Goal: Task Accomplishment & Management: Manage account settings

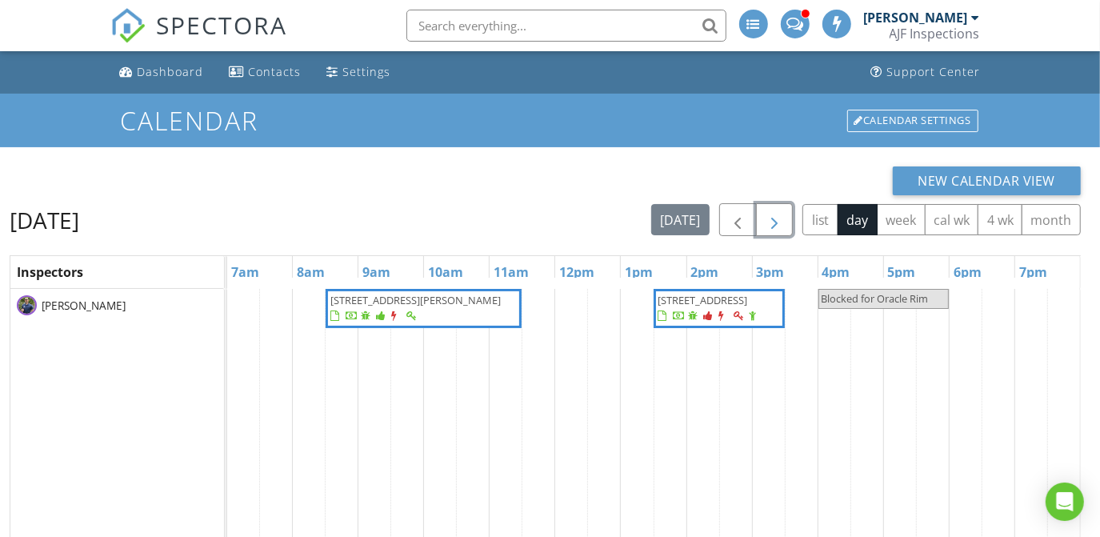
click at [781, 216] on span "button" at bounding box center [774, 219] width 19 height 19
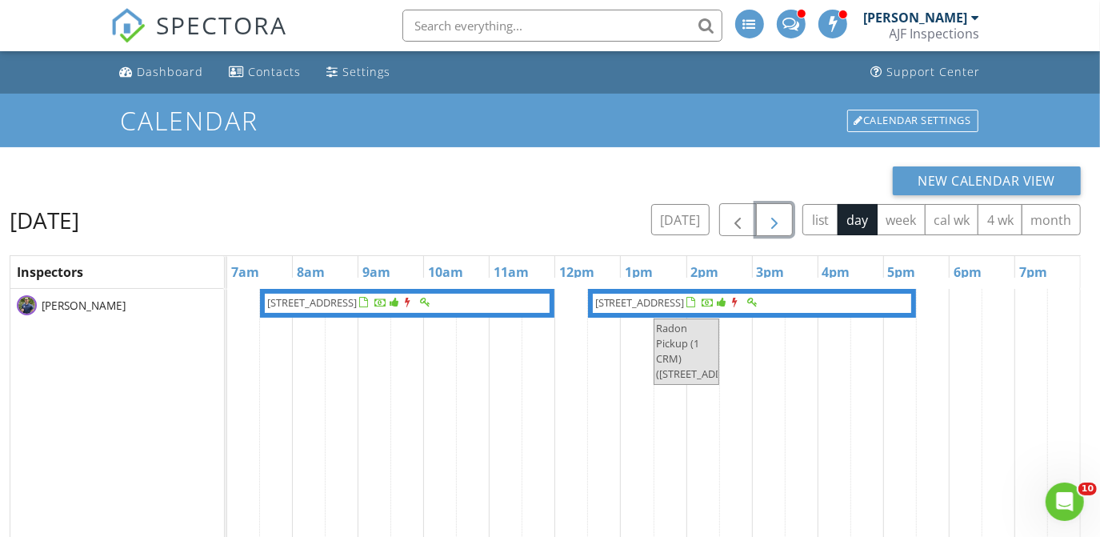
click at [685, 298] on span "11331 E Cochise Dr , Scottsdale 85259" at bounding box center [640, 302] width 90 height 14
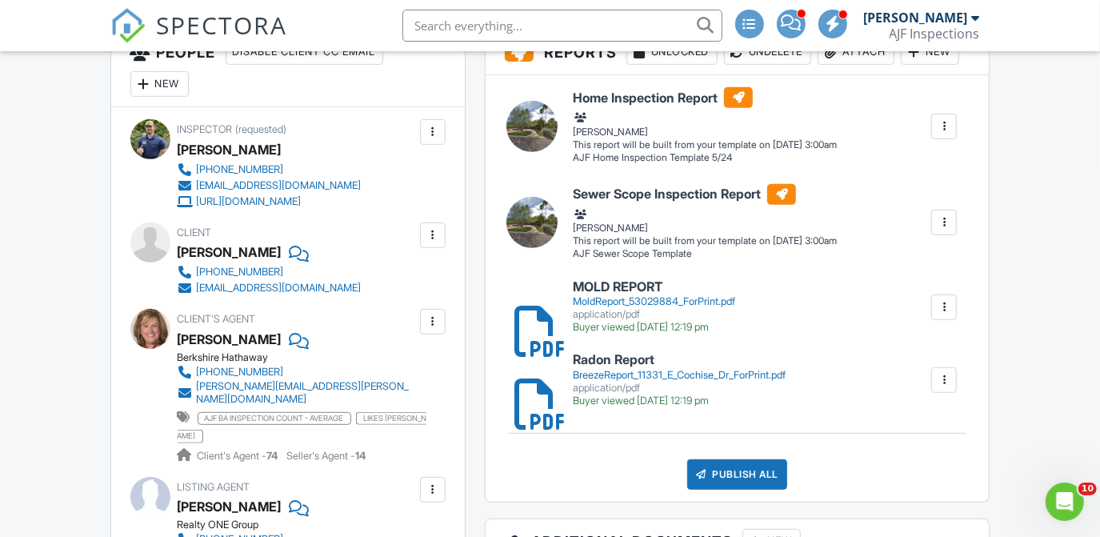
scroll to position [416, 0]
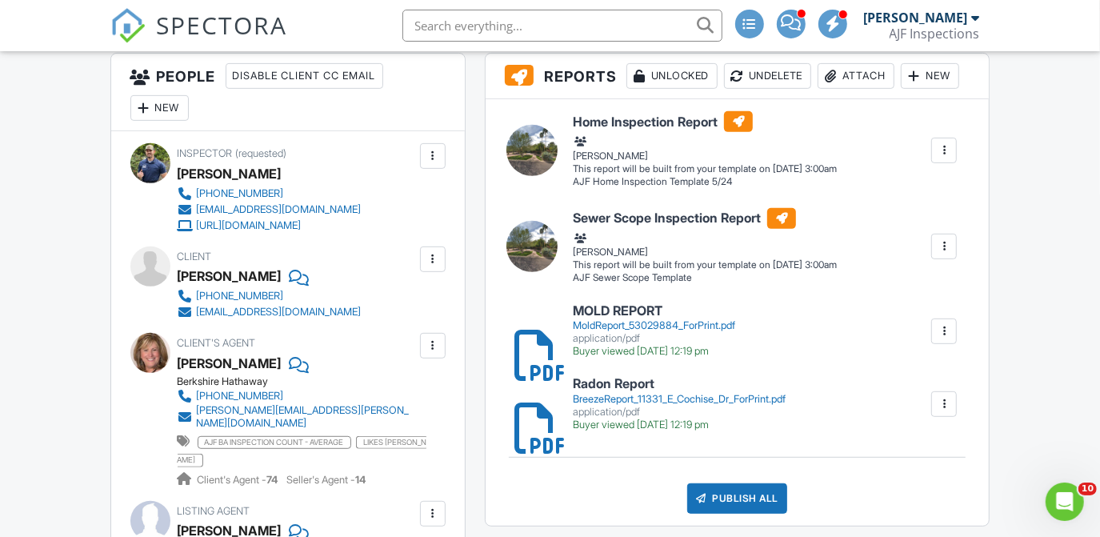
click at [668, 319] on div "MoldReport_53029884_ForPrint.pdf" at bounding box center [654, 325] width 162 height 13
click at [625, 393] on div "BreezeReport_11331_E_Cochise_Dr_ForPrint.pdf" at bounding box center [679, 399] width 213 height 13
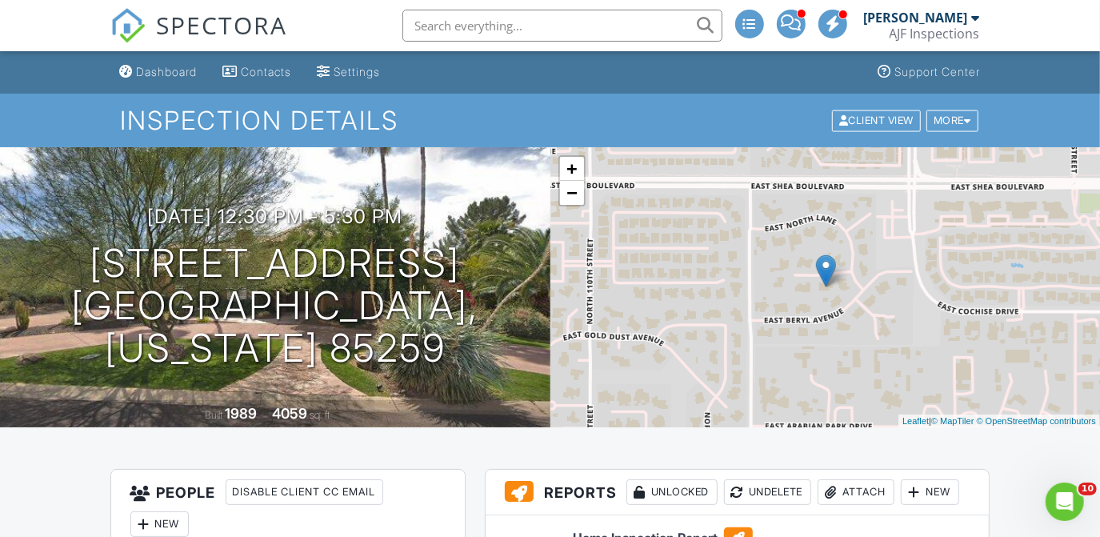
click at [951, 34] on div "AJF Inspections" at bounding box center [934, 34] width 90 height 16
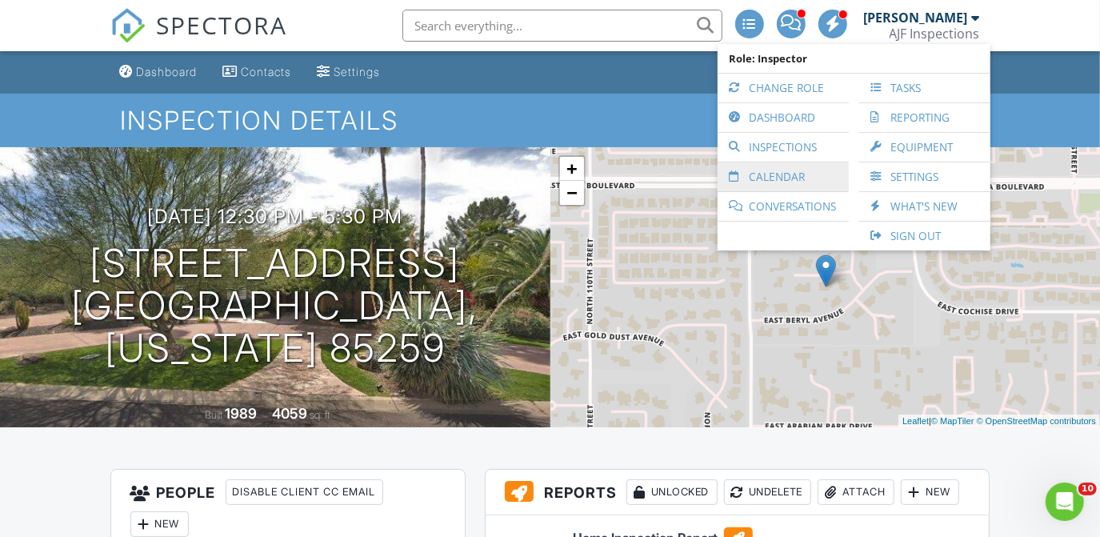
click at [778, 179] on link "Calendar" at bounding box center [782, 176] width 115 height 29
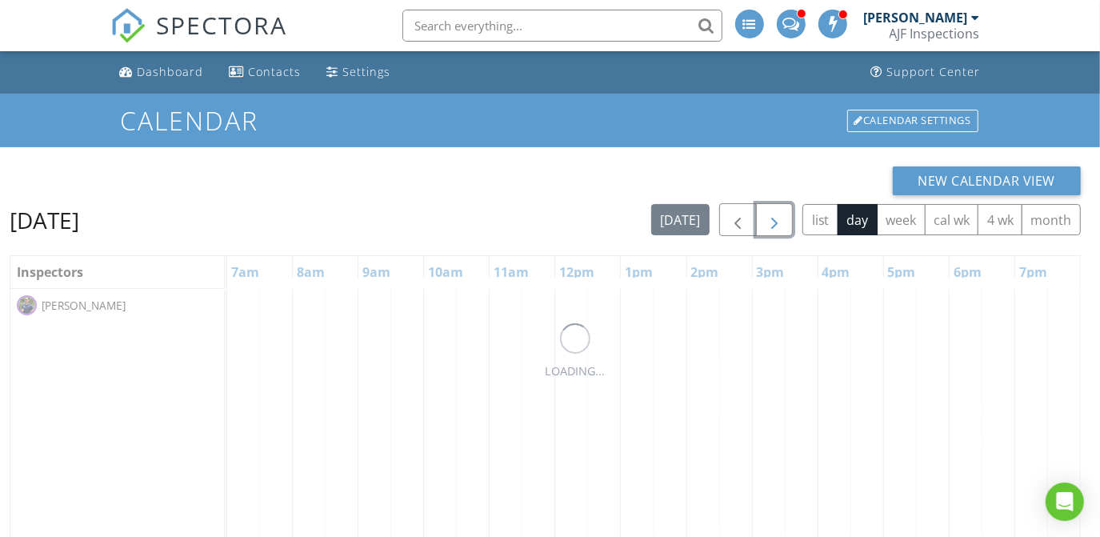
click at [781, 221] on span "button" at bounding box center [774, 219] width 19 height 19
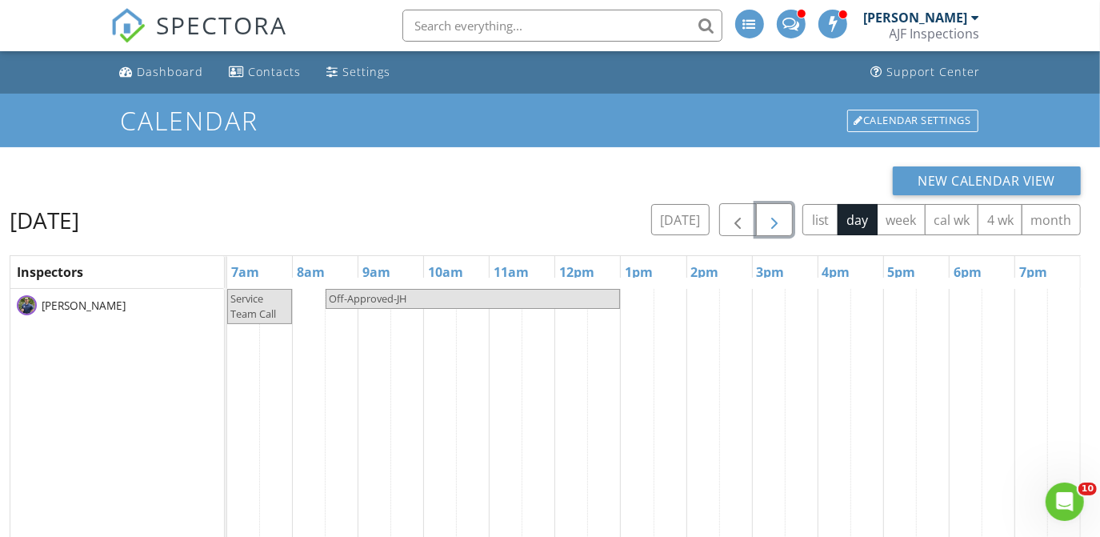
click at [772, 218] on span "button" at bounding box center [774, 219] width 19 height 19
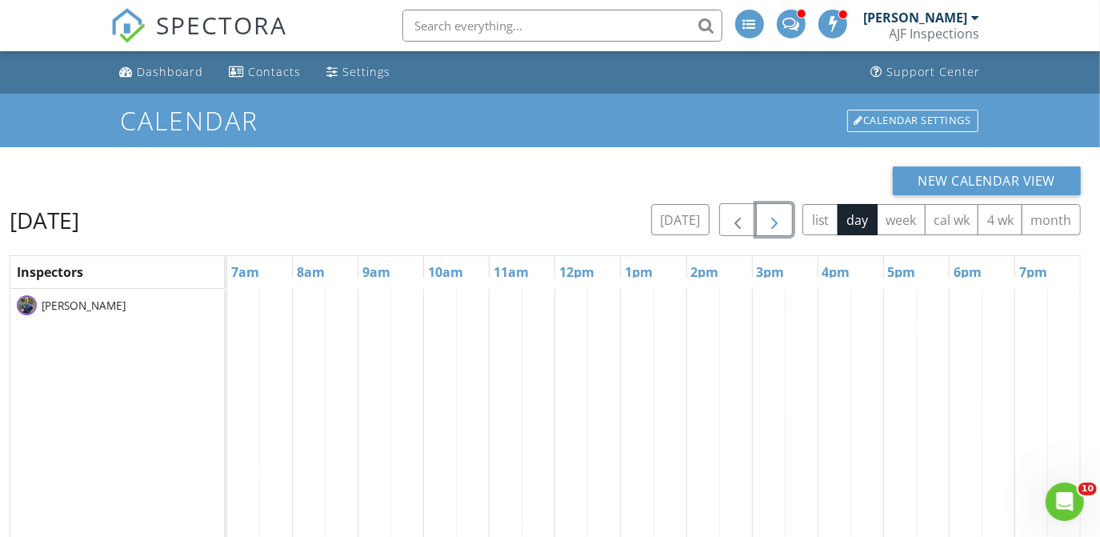
click at [772, 218] on span "button" at bounding box center [774, 219] width 19 height 19
click at [737, 216] on span "button" at bounding box center [737, 219] width 19 height 19
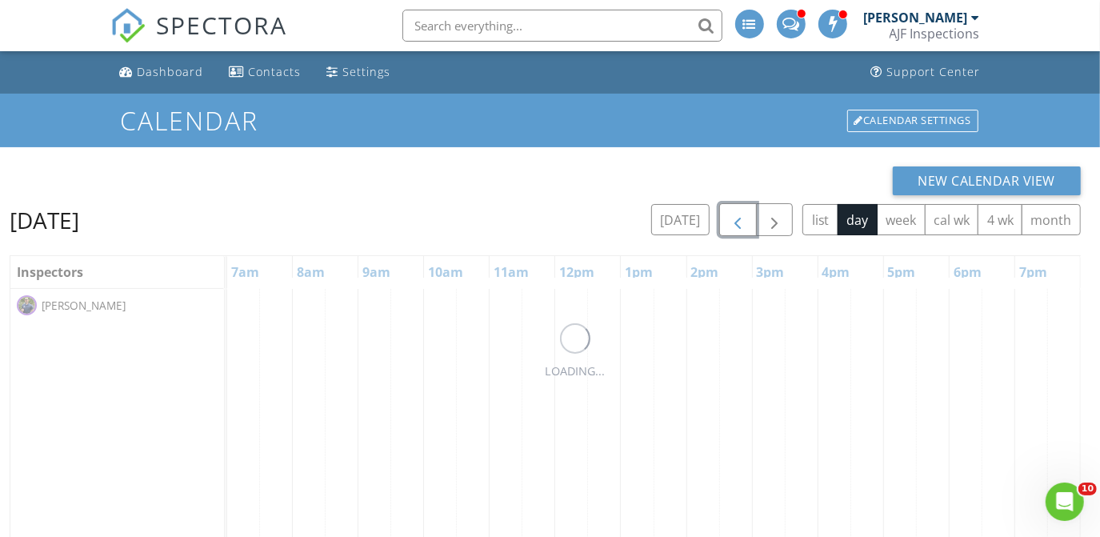
click at [737, 216] on span "button" at bounding box center [737, 219] width 19 height 19
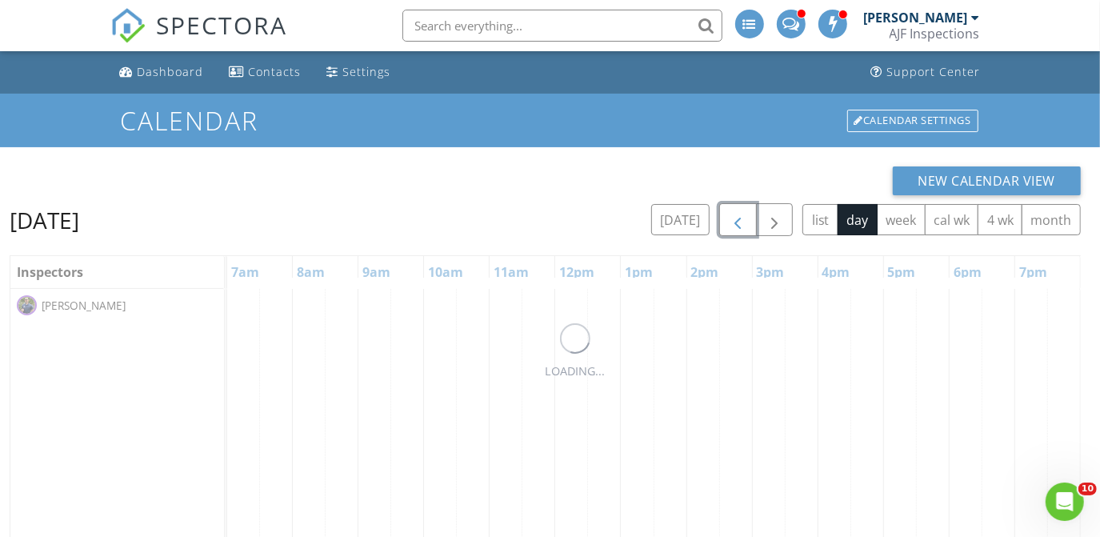
click at [737, 216] on span "button" at bounding box center [737, 219] width 19 height 19
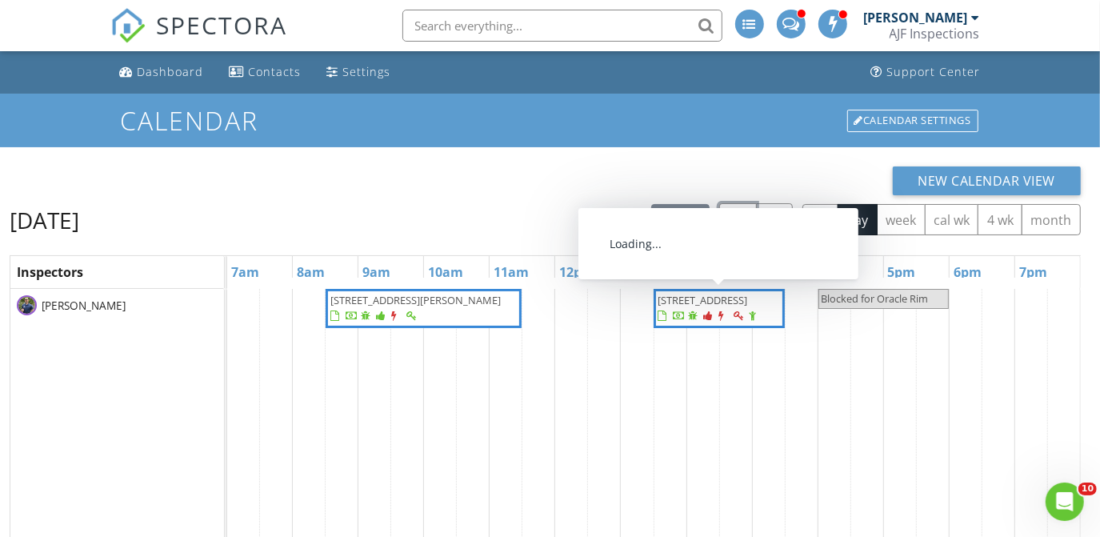
click at [684, 307] on span "10951 E Mirasol Cir (BINSR) , Scottsdale 85255" at bounding box center [703, 300] width 90 height 14
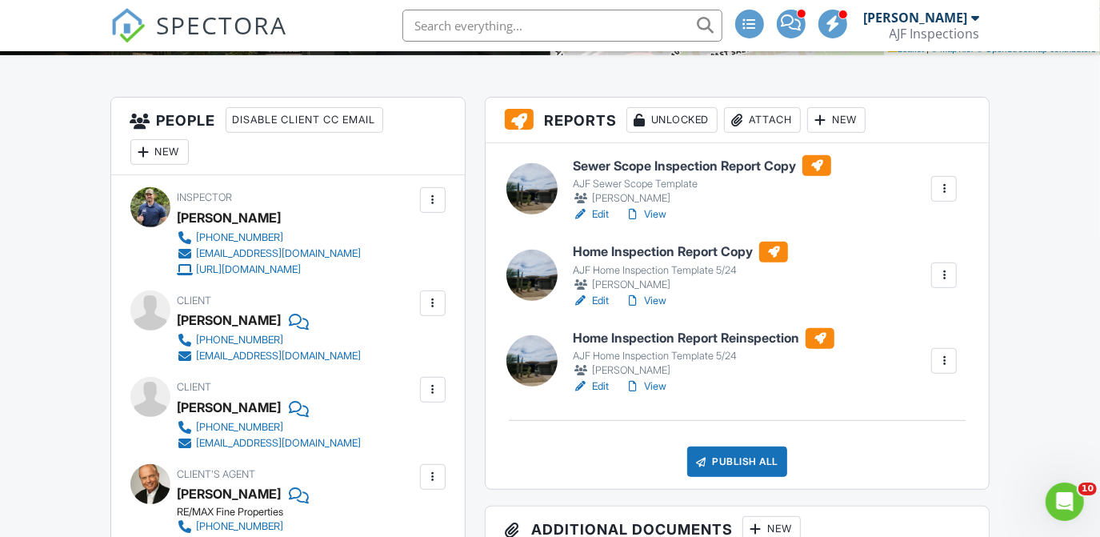
click at [603, 252] on h6 "Home Inspection Report Copy" at bounding box center [680, 252] width 215 height 21
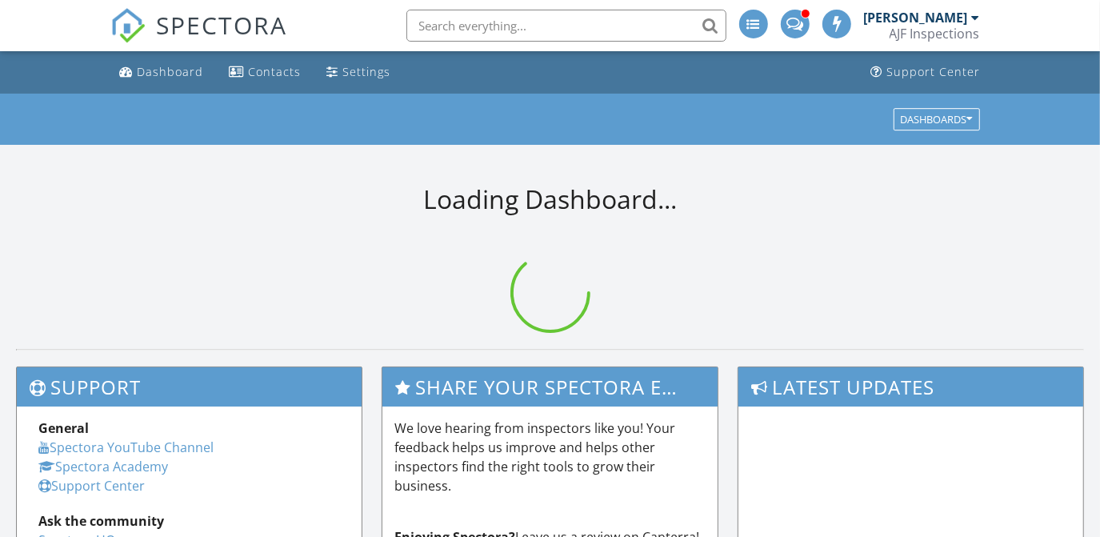
click at [569, 26] on input "text" at bounding box center [566, 26] width 320 height 32
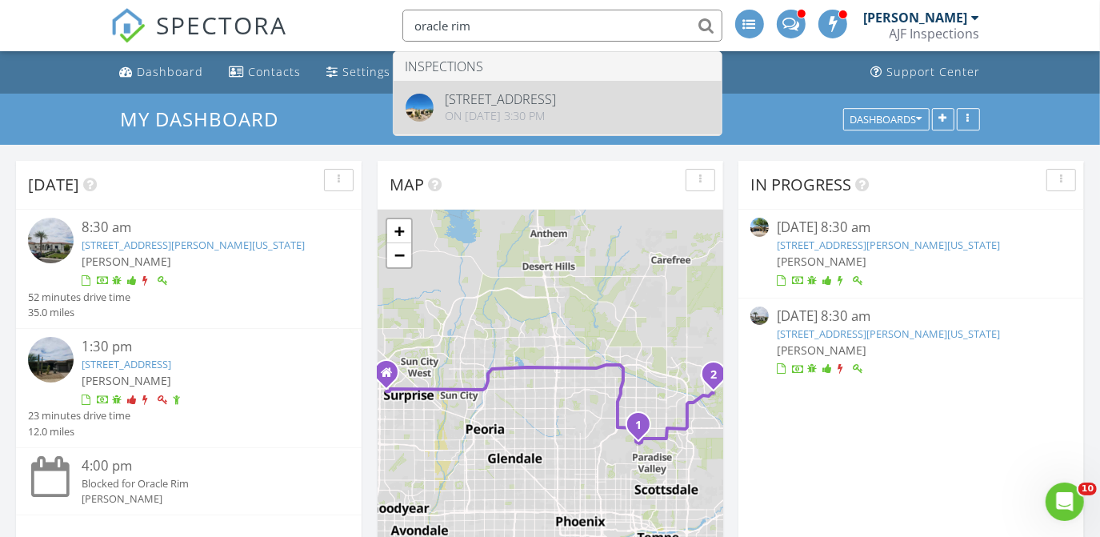
type input "oracle rim"
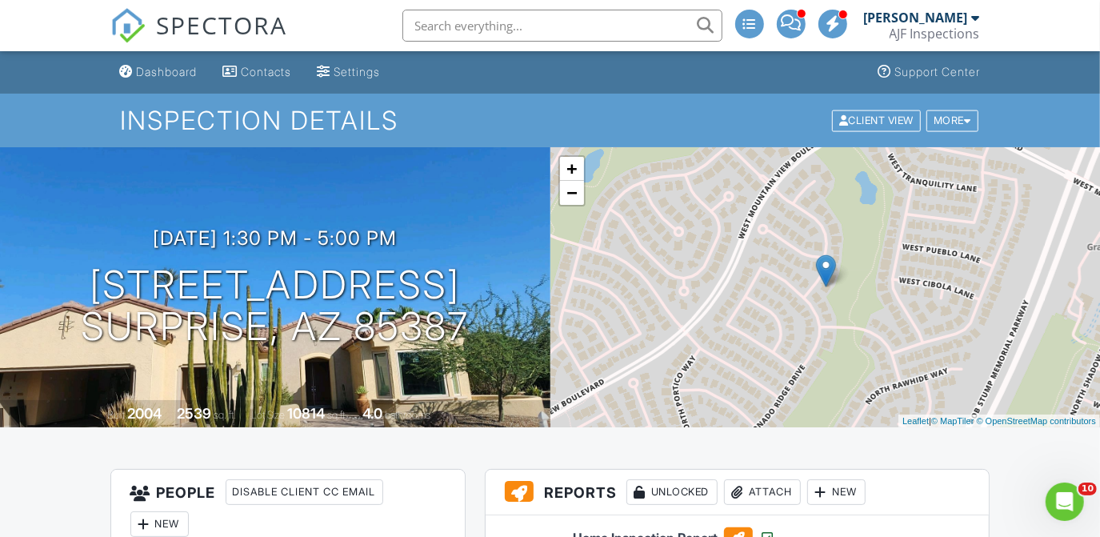
click at [919, 36] on div "AJF Inspections" at bounding box center [934, 34] width 90 height 16
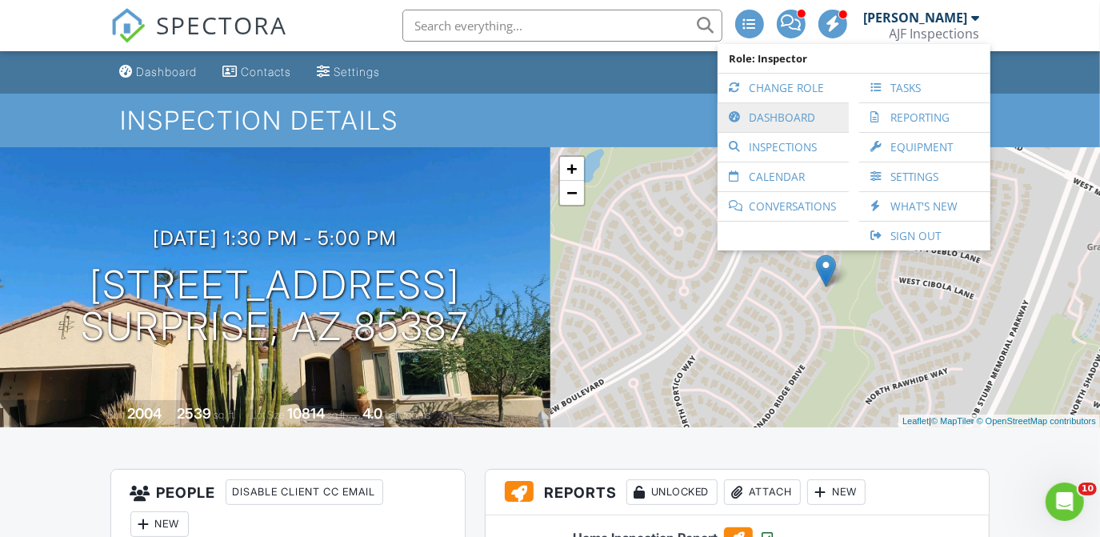
click at [776, 125] on link "Dashboard" at bounding box center [782, 117] width 115 height 29
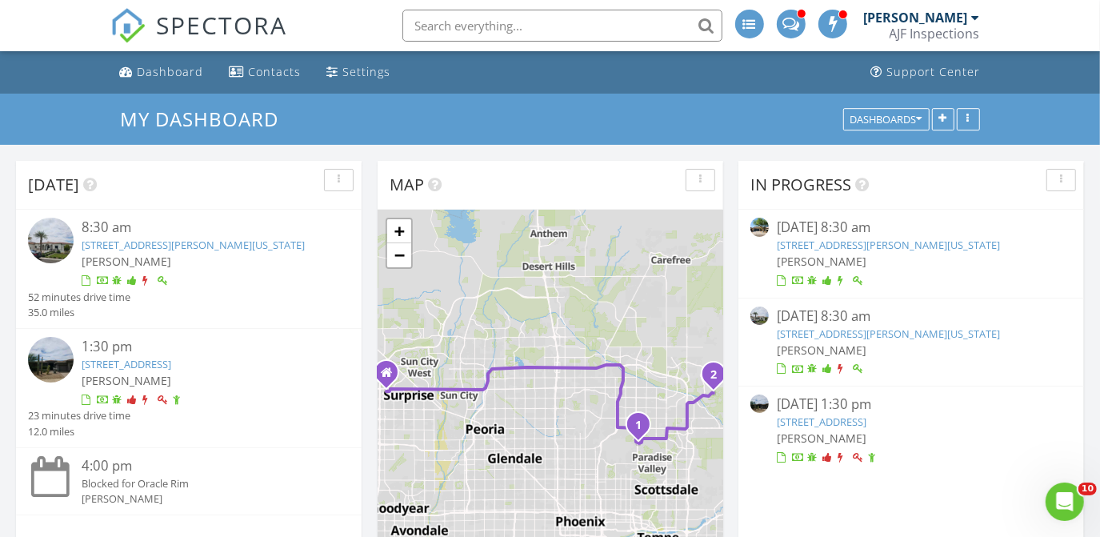
click at [145, 238] on link "[STREET_ADDRESS][PERSON_NAME][US_STATE]" at bounding box center [193, 245] width 223 height 14
click at [127, 371] on link "10951 E Mirasol Cir (BINSR) , Scottsdale, AZ 85255" at bounding box center [127, 364] width 90 height 14
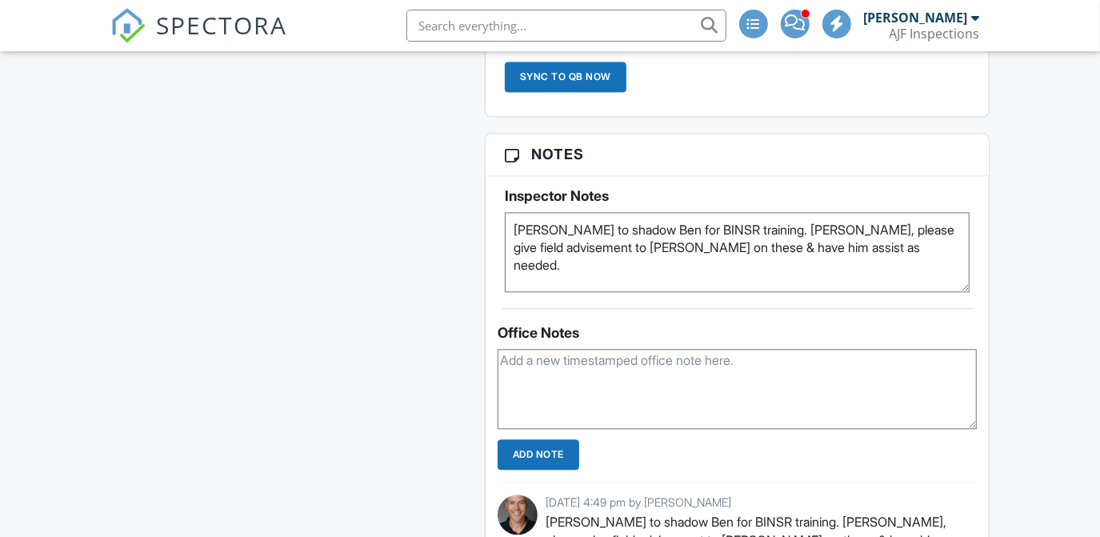
scroll to position [2440, 0]
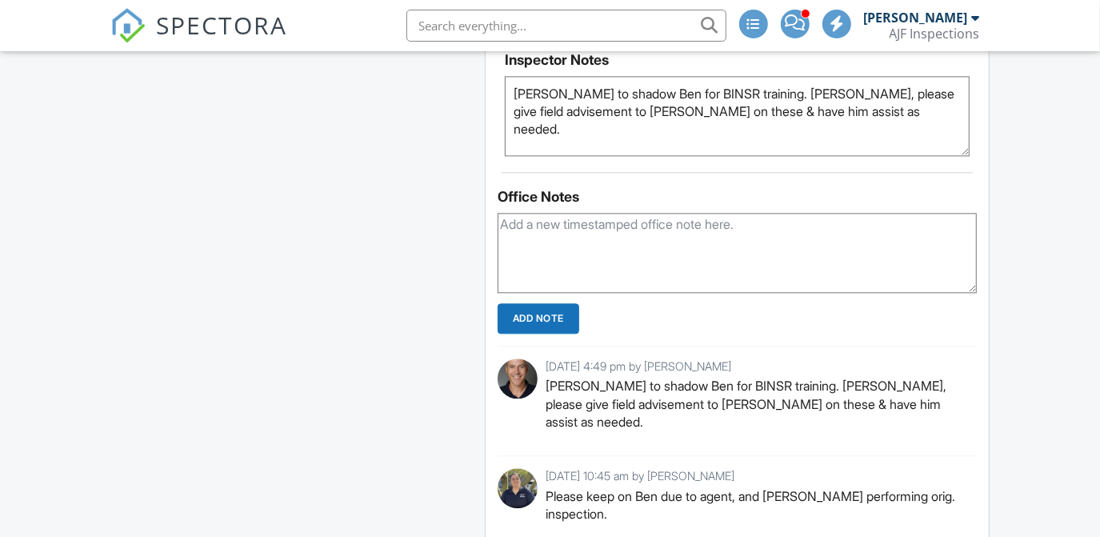
click at [610, 224] on textarea at bounding box center [738, 253] width 480 height 80
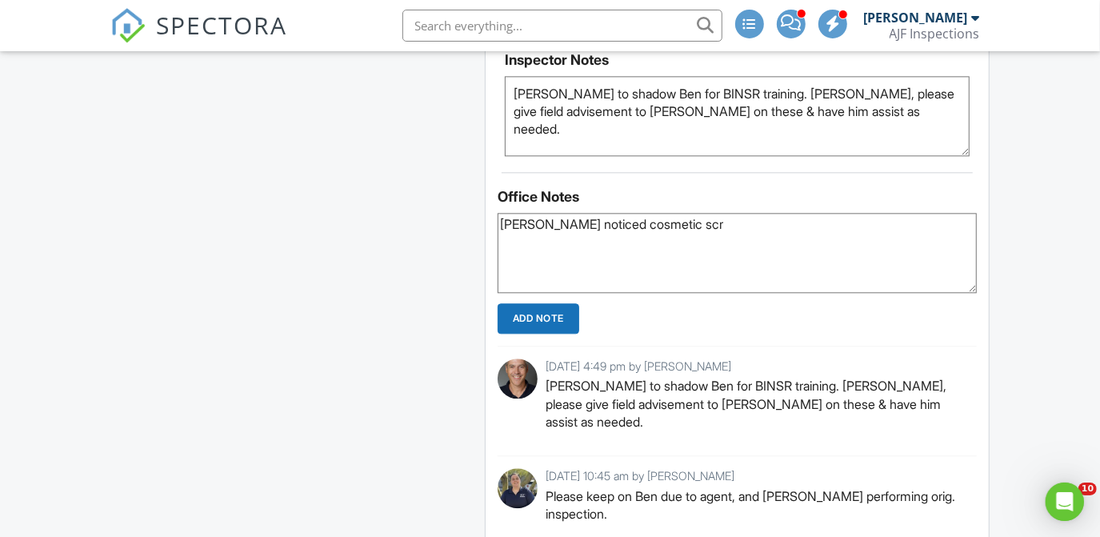
scroll to position [0, 0]
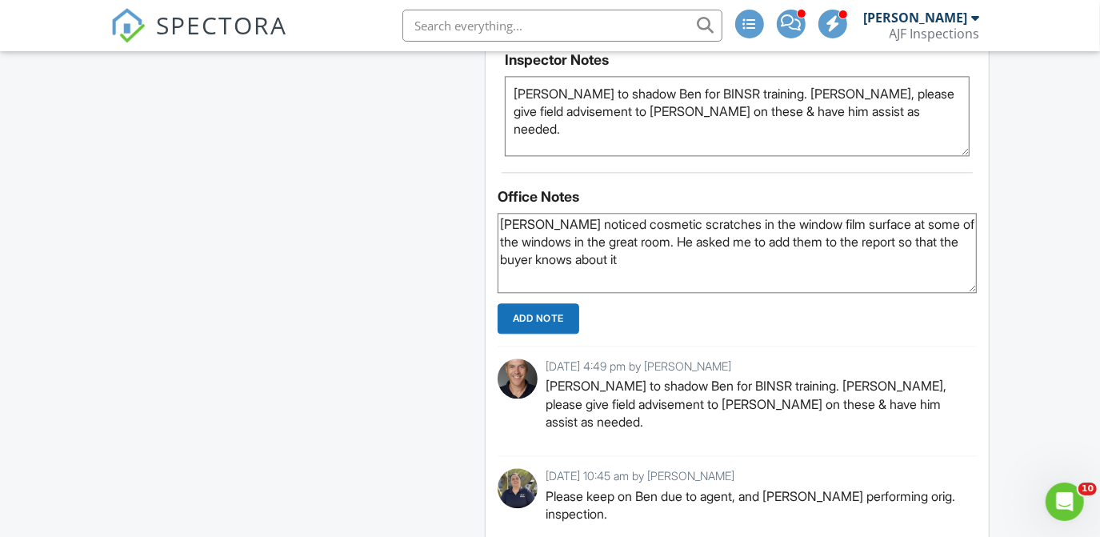
type textarea "[PERSON_NAME] noticed cosmetic scratches in the window film surface at some of …"
click at [524, 313] on input "Add Note" at bounding box center [539, 318] width 82 height 30
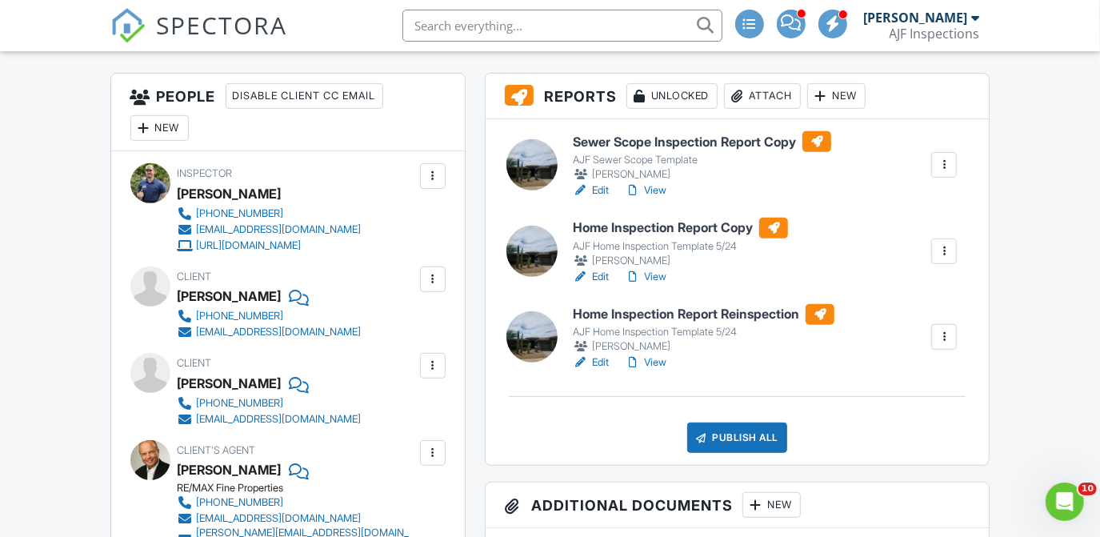
scroll to position [413, 0]
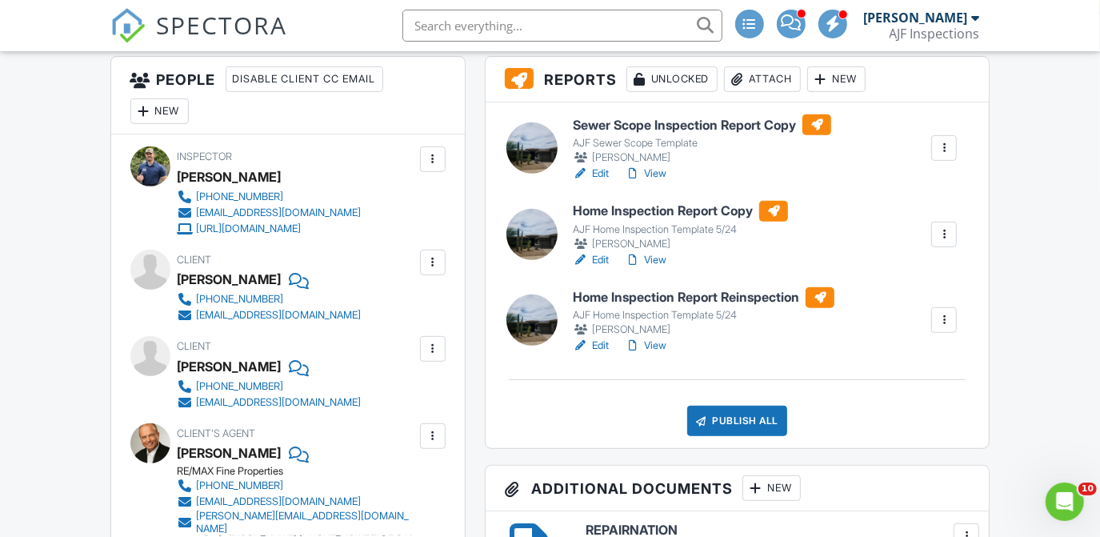
click at [632, 299] on h6 "Home Inspection Report Reinspection" at bounding box center [704, 297] width 262 height 21
